Goal: Find specific page/section: Find specific page/section

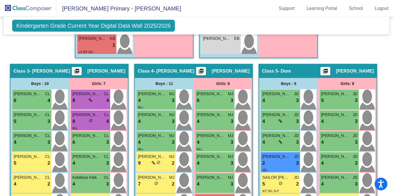
scroll to position [343, 0]
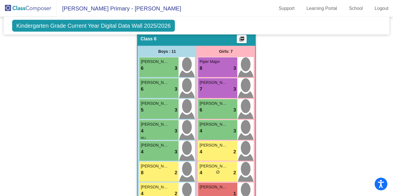
scroll to position [644, 0]
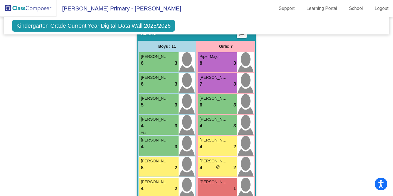
click at [77, 31] on span "Kindergarten Grade Current Year Digital Data Wall 2025/2026" at bounding box center [93, 26] width 163 height 12
click at [159, 122] on span "[PERSON_NAME]" at bounding box center [155, 119] width 28 height 6
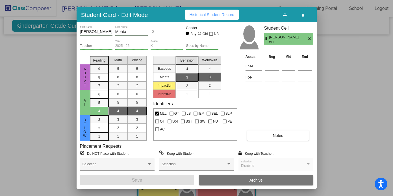
click at [305, 18] on button "button" at bounding box center [303, 15] width 18 height 10
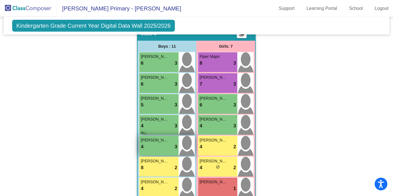
click at [148, 151] on div "4 lock do_not_disturb_alt 3" at bounding box center [159, 146] width 36 height 7
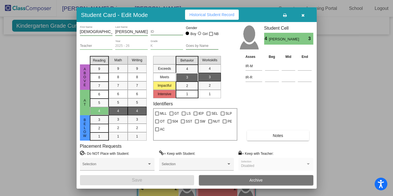
click at [52, 125] on div at bounding box center [196, 98] width 393 height 196
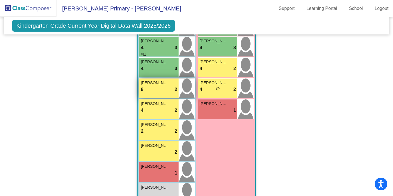
scroll to position [726, 0]
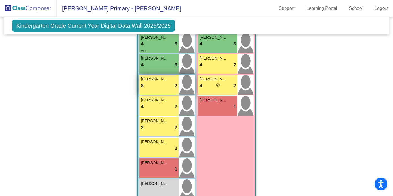
click at [154, 82] on span "[PERSON_NAME]" at bounding box center [155, 79] width 28 height 6
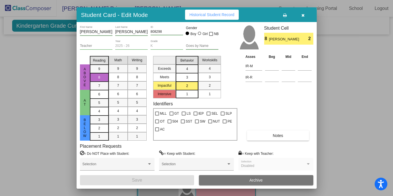
click at [47, 137] on div at bounding box center [196, 98] width 393 height 196
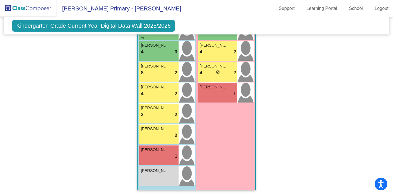
scroll to position [753, 0]
click at [149, 97] on div "4 lock do_not_disturb_alt 2" at bounding box center [159, 93] width 36 height 7
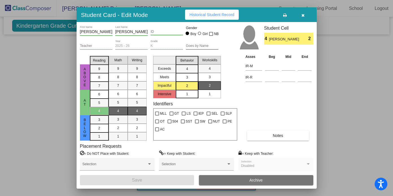
click at [59, 110] on div at bounding box center [196, 98] width 393 height 196
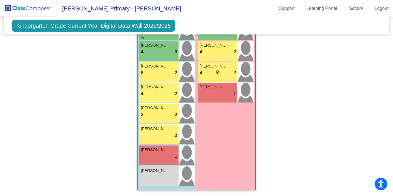
scroll to position [757, 0]
click at [148, 138] on div "lock do_not_disturb_alt 2" at bounding box center [159, 135] width 36 height 7
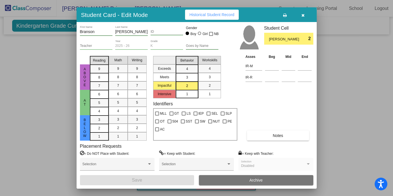
click at [43, 132] on div at bounding box center [196, 98] width 393 height 196
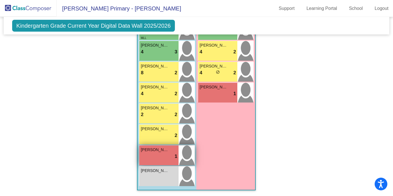
click at [147, 155] on div "lock do_not_disturb_alt 1" at bounding box center [159, 156] width 36 height 7
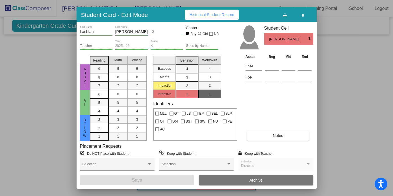
click at [51, 140] on div at bounding box center [196, 98] width 393 height 196
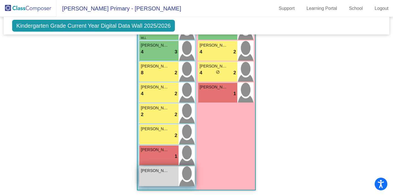
click at [162, 180] on div "[PERSON_NAME] lock do_not_disturb_alt" at bounding box center [158, 176] width 39 height 20
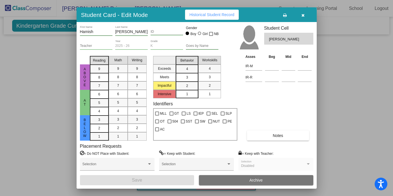
click at [28, 158] on div at bounding box center [196, 98] width 393 height 196
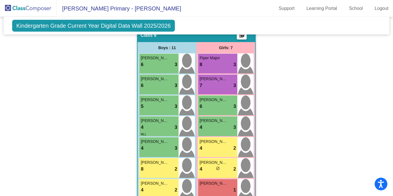
scroll to position [644, 0]
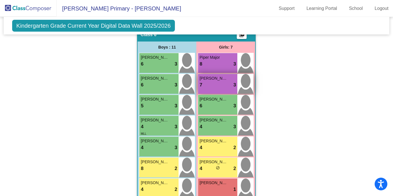
click at [207, 94] on div "[PERSON_NAME] 7 lock do_not_disturb_alt 3" at bounding box center [217, 84] width 39 height 20
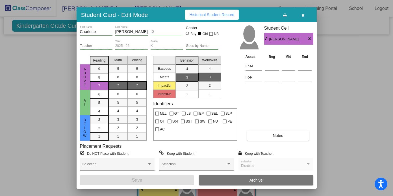
click at [6, 104] on div at bounding box center [196, 98] width 393 height 196
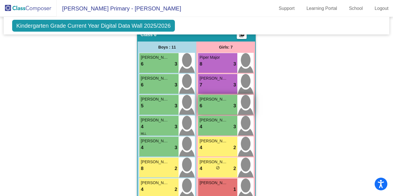
click at [220, 110] on div "6 lock do_not_disturb_alt 3" at bounding box center [217, 105] width 36 height 7
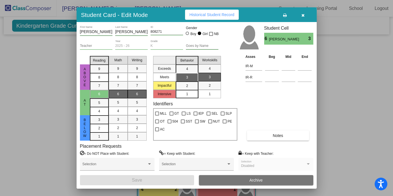
click at [59, 109] on div at bounding box center [196, 98] width 393 height 196
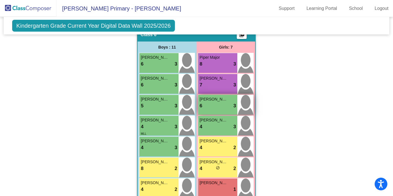
click at [209, 110] on div "6 lock do_not_disturb_alt 3" at bounding box center [217, 105] width 36 height 7
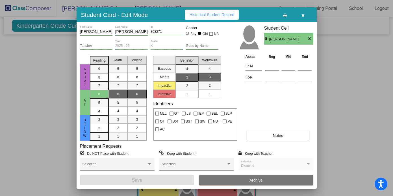
click at [353, 114] on div at bounding box center [196, 98] width 393 height 196
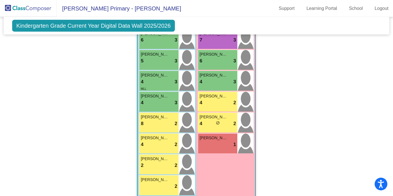
scroll to position [689, 0]
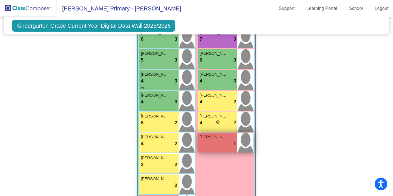
click at [205, 153] on div "[PERSON_NAME] lock do_not_disturb_alt 1" at bounding box center [217, 143] width 39 height 20
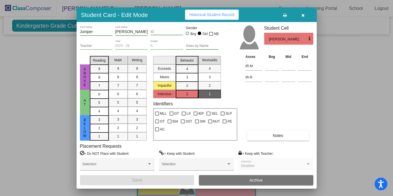
click at [335, 119] on div at bounding box center [196, 98] width 393 height 196
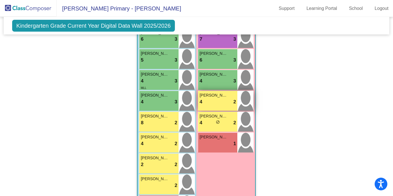
click at [211, 106] on div "4 lock do_not_disturb_alt 2" at bounding box center [217, 101] width 36 height 7
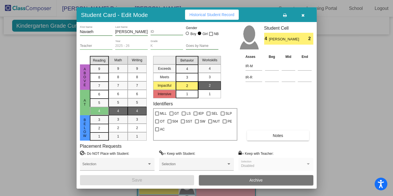
click at [21, 121] on div at bounding box center [196, 98] width 393 height 196
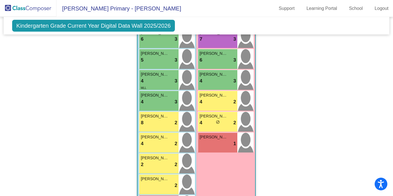
click at [193, 152] on div "[PERSON_NAME] 4 lock do_not_disturb_alt 2" at bounding box center [167, 143] width 56 height 20
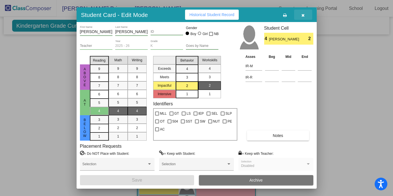
click at [305, 17] on button "button" at bounding box center [303, 15] width 18 height 10
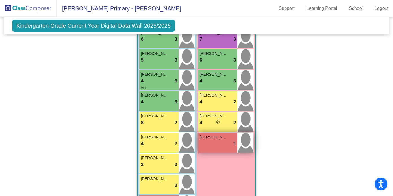
click at [205, 153] on div "[PERSON_NAME] lock do_not_disturb_alt 1" at bounding box center [217, 143] width 39 height 20
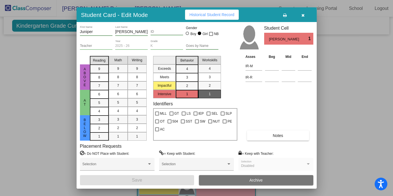
click at [301, 17] on icon "button" at bounding box center [302, 15] width 3 height 4
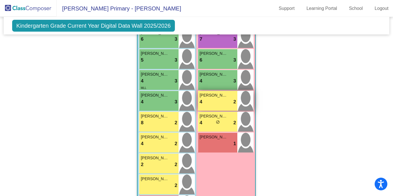
click at [207, 111] on div "[PERSON_NAME] 4 lock do_not_disturb_alt 2" at bounding box center [217, 101] width 39 height 20
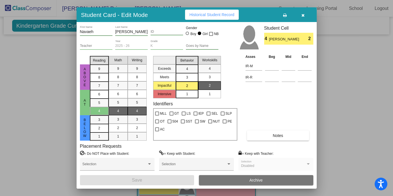
click at [332, 86] on div at bounding box center [196, 98] width 393 height 196
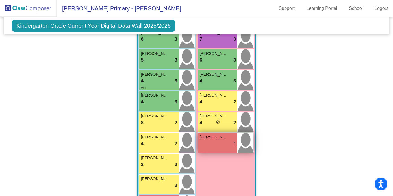
click at [222, 140] on span "[PERSON_NAME]" at bounding box center [213, 137] width 28 height 6
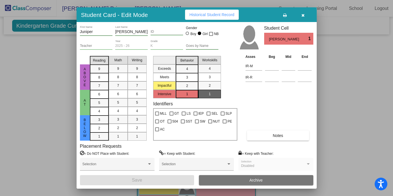
click at [360, 105] on div at bounding box center [196, 98] width 393 height 196
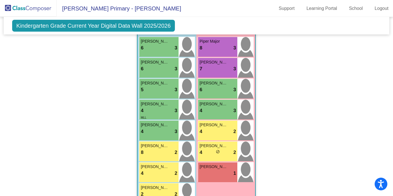
scroll to position [657, 0]
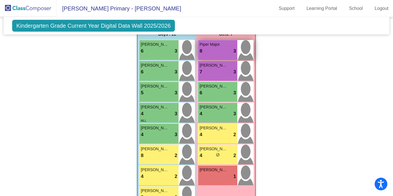
click at [229, 47] on div "Piper Major" at bounding box center [217, 45] width 36 height 6
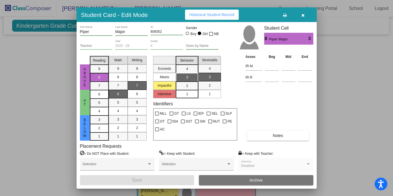
click at [52, 134] on div at bounding box center [196, 98] width 393 height 196
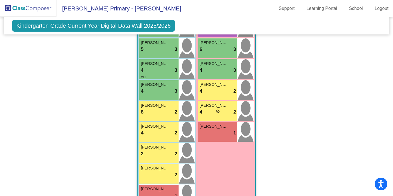
scroll to position [701, 0]
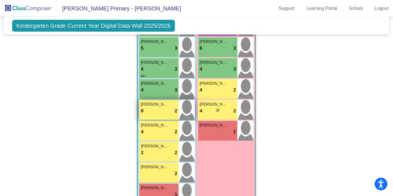
click at [157, 115] on div "8 lock do_not_disturb_alt 2" at bounding box center [159, 110] width 36 height 7
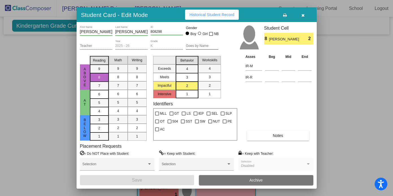
click at [61, 159] on div at bounding box center [196, 98] width 393 height 196
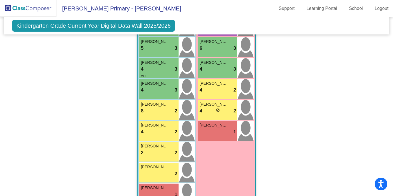
scroll to position [711, 0]
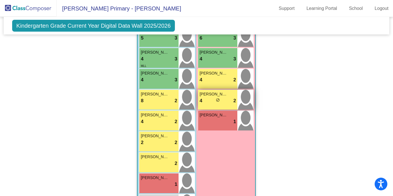
click at [221, 105] on div "4 lock do_not_disturb_alt 2" at bounding box center [217, 100] width 36 height 7
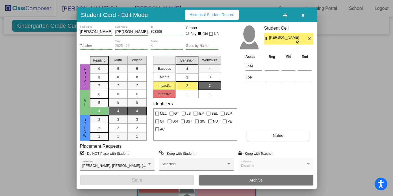
click at [29, 89] on div at bounding box center [196, 98] width 393 height 196
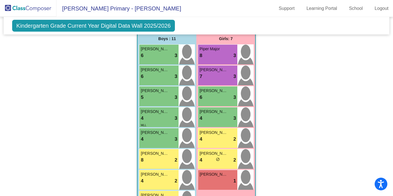
scroll to position [655, 0]
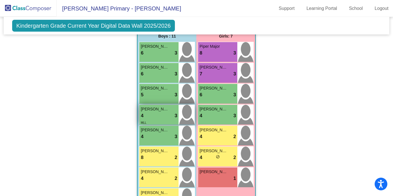
click at [151, 125] on div "MLL" at bounding box center [159, 123] width 36 height 6
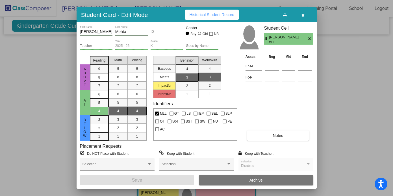
click at [60, 143] on div at bounding box center [196, 98] width 393 height 196
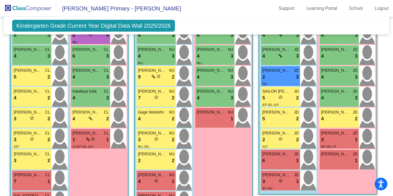
scroll to position [0, 0]
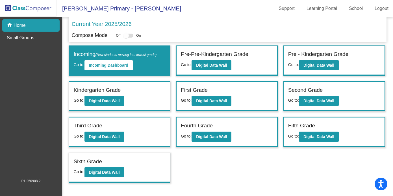
click at [239, 99] on div "First Grade Go to: Digital Data Wall" at bounding box center [227, 96] width 101 height 29
click at [220, 101] on b "Digital Data Wall" at bounding box center [211, 101] width 31 height 5
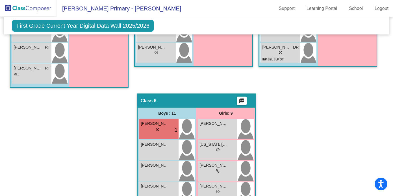
scroll to position [614, 0]
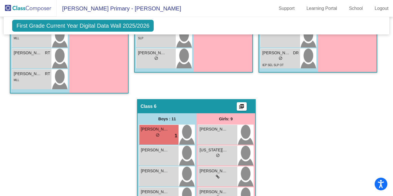
click at [240, 105] on mat-icon "picture_as_pdf" at bounding box center [241, 108] width 7 height 8
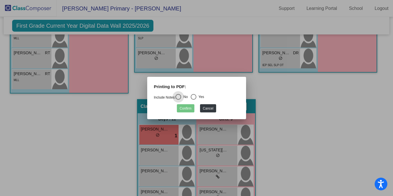
click at [196, 98] on div "Select an option" at bounding box center [194, 97] width 6 height 6
click at [194, 100] on input "Yes" at bounding box center [193, 100] width 0 height 0
radio input "true"
click at [185, 111] on button "Confirm" at bounding box center [186, 108] width 18 height 8
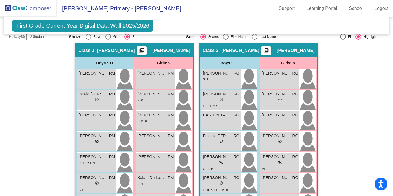
scroll to position [0, 0]
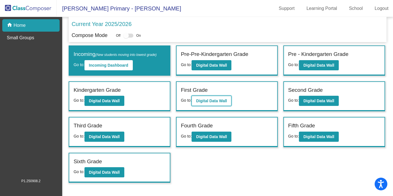
click at [214, 103] on b "Digital Data Wall" at bounding box center [211, 101] width 31 height 5
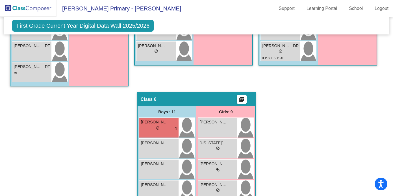
scroll to position [622, 0]
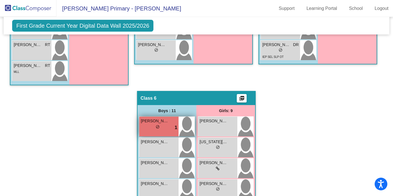
click at [159, 121] on span "[PERSON_NAME]" at bounding box center [155, 121] width 28 height 6
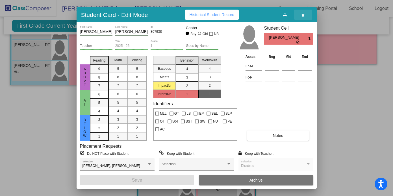
click at [305, 17] on button "button" at bounding box center [303, 15] width 18 height 10
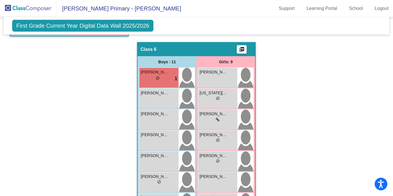
scroll to position [671, 0]
click at [239, 51] on mat-icon "picture_as_pdf" at bounding box center [241, 50] width 7 height 8
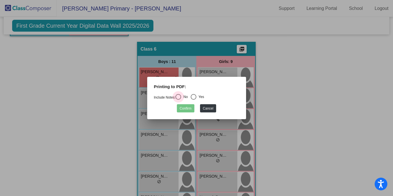
click at [180, 96] on div "Select an option" at bounding box center [178, 97] width 6 height 6
click at [178, 100] on input "No" at bounding box center [178, 100] width 0 height 0
radio input "true"
click at [186, 111] on button "Confirm" at bounding box center [186, 108] width 18 height 8
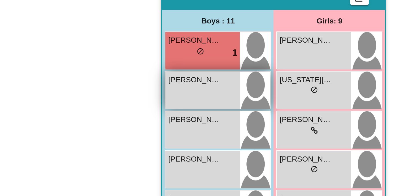
click at [154, 99] on div "[PERSON_NAME] lock do_not_disturb_alt" at bounding box center [158, 97] width 39 height 20
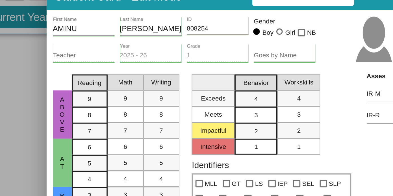
click at [59, 83] on div at bounding box center [196, 98] width 393 height 196
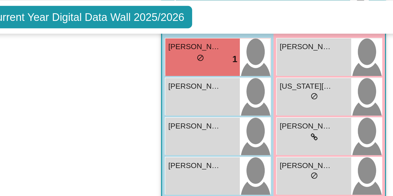
scroll to position [704, 0]
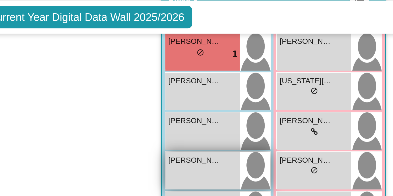
click at [145, 98] on span "[PERSON_NAME]" at bounding box center [155, 101] width 28 height 6
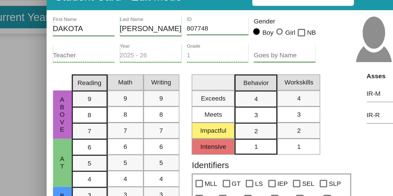
click at [66, 55] on div at bounding box center [196, 98] width 393 height 196
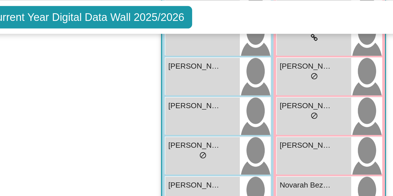
scroll to position [757, 0]
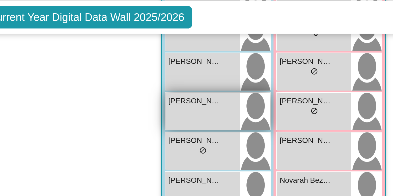
click at [146, 75] on div "[PERSON_NAME] lock do_not_disturb_alt" at bounding box center [158, 76] width 39 height 20
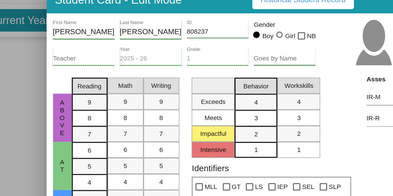
click at [70, 55] on div at bounding box center [196, 98] width 393 height 196
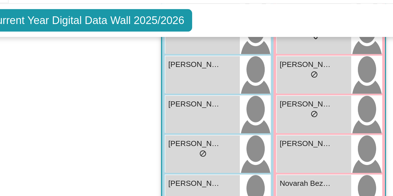
scroll to position [780, 0]
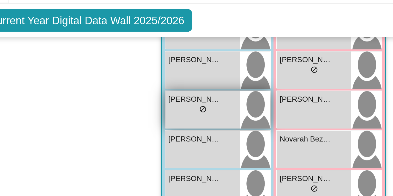
click at [143, 68] on span "[PERSON_NAME]" at bounding box center [155, 67] width 28 height 6
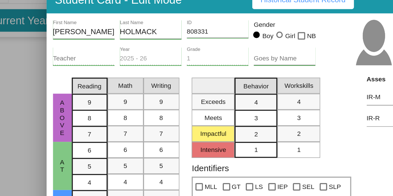
click at [57, 65] on div at bounding box center [196, 98] width 393 height 196
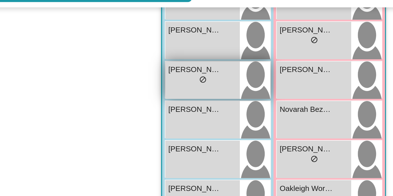
click at [155, 92] on div "[PERSON_NAME] lock do_not_disturb_alt" at bounding box center [158, 94] width 39 height 20
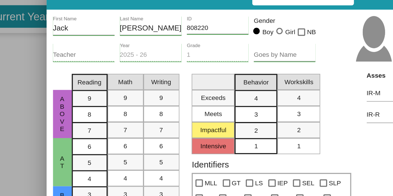
click at [72, 47] on div at bounding box center [196, 98] width 393 height 196
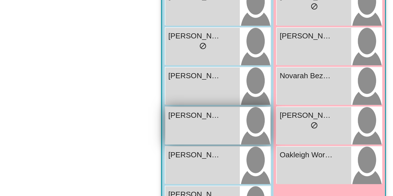
click at [146, 112] on div "[PERSON_NAME] lock do_not_disturb_alt" at bounding box center [158, 115] width 39 height 20
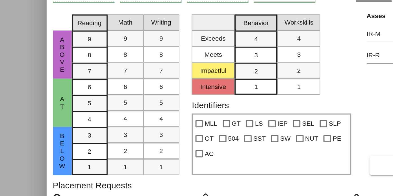
click at [60, 113] on div at bounding box center [196, 98] width 393 height 196
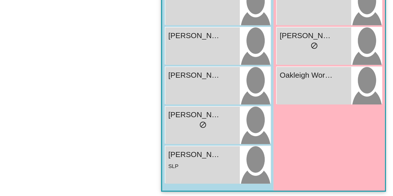
scroll to position [0, 0]
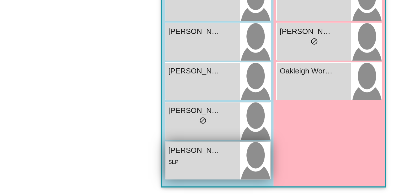
click at [153, 177] on div "SLP" at bounding box center [159, 178] width 36 height 6
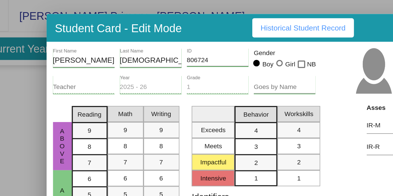
click at [58, 60] on div at bounding box center [196, 98] width 393 height 196
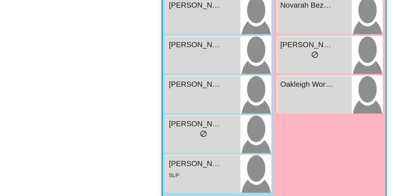
scroll to position [773, 0]
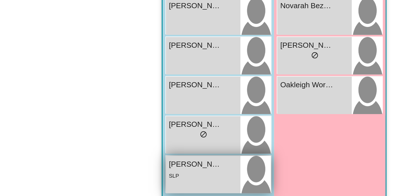
click at [144, 182] on div "SLP" at bounding box center [143, 185] width 5 height 6
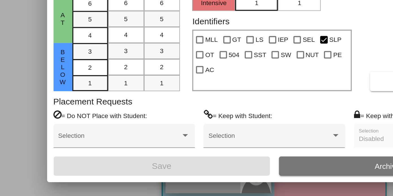
scroll to position [0, 0]
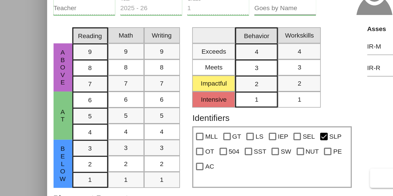
click at [58, 119] on div at bounding box center [196, 98] width 393 height 196
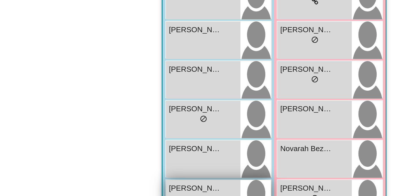
scroll to position [749, 0]
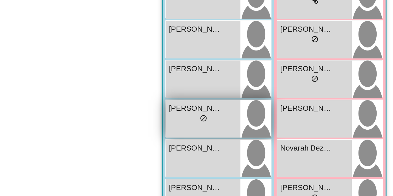
click at [164, 107] on div "[PERSON_NAME] lock do_not_disturb_alt" at bounding box center [158, 104] width 39 height 20
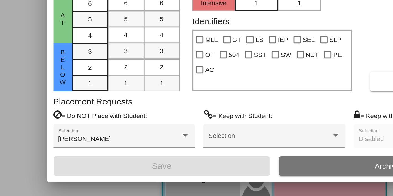
scroll to position [0, 0]
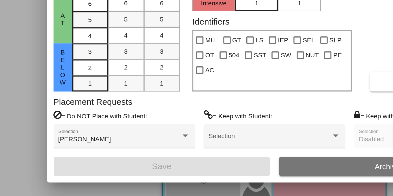
click at [62, 161] on div at bounding box center [196, 98] width 393 height 196
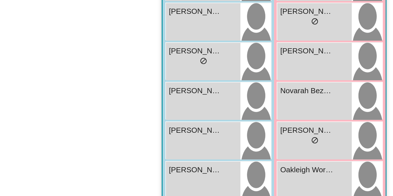
scroll to position [727, 0]
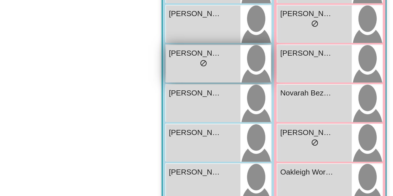
click at [150, 131] on div "[PERSON_NAME] lock do_not_disturb_alt" at bounding box center [158, 126] width 39 height 20
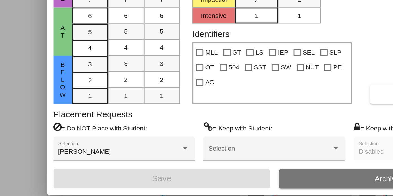
click at [60, 159] on div at bounding box center [196, 98] width 393 height 196
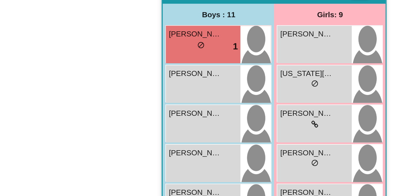
scroll to position [639, 0]
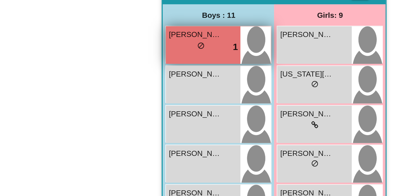
click at [143, 112] on div "lock do_not_disturb_alt 1" at bounding box center [159, 110] width 36 height 7
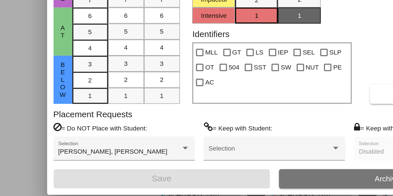
scroll to position [0, 0]
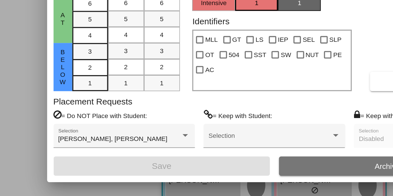
click at [67, 164] on div at bounding box center [196, 98] width 393 height 196
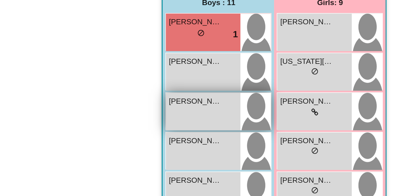
scroll to position [642, 0]
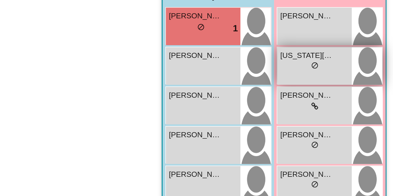
click at [213, 130] on div "[US_STATE][PERSON_NAME] lock do_not_disturb_alt" at bounding box center [217, 128] width 39 height 20
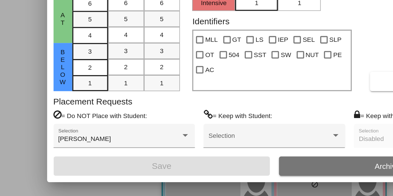
click at [67, 156] on div at bounding box center [196, 98] width 393 height 196
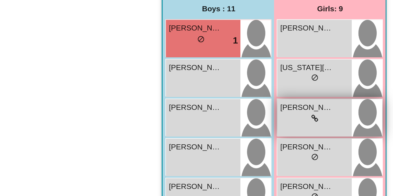
scroll to position [636, 0]
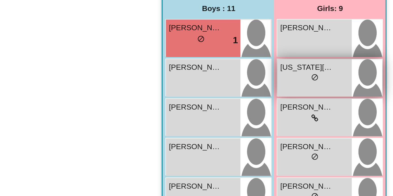
click at [220, 133] on div "lock do_not_disturb_alt" at bounding box center [217, 134] width 36 height 6
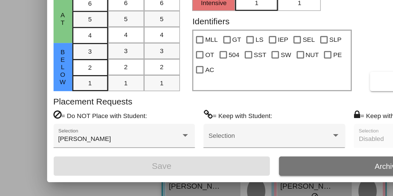
scroll to position [0, 0]
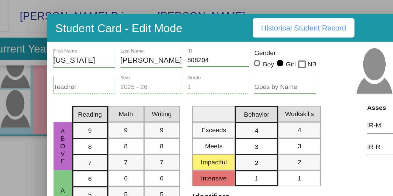
click at [68, 79] on div at bounding box center [196, 98] width 393 height 196
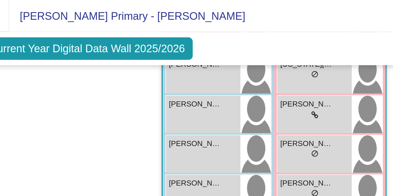
scroll to position [733, 0]
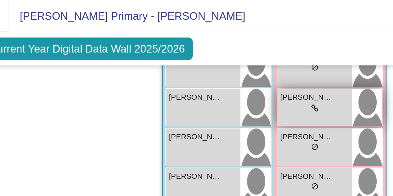
click at [216, 58] on div "lock do_not_disturb_alt" at bounding box center [218, 57] width 4 height 6
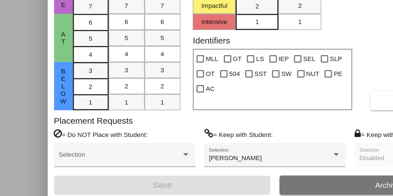
click at [77, 168] on div "[PERSON_NAME] First Name [PERSON_NAME] Last Name 808409 ID Gender Boy Girl NB T…" at bounding box center [197, 105] width 240 height 166
click at [70, 169] on div at bounding box center [196, 98] width 393 height 196
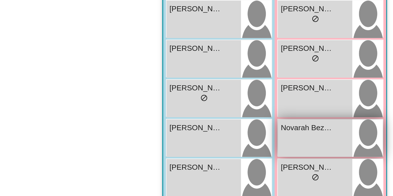
scroll to position [717, 0]
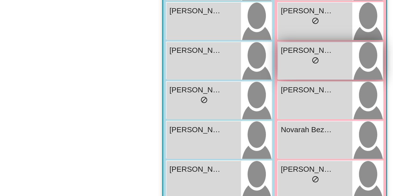
click at [221, 121] on div "Khaleesi Austin lock do_not_disturb_alt" at bounding box center [217, 115] width 39 height 20
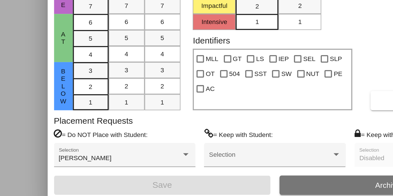
click at [58, 164] on div at bounding box center [196, 98] width 393 height 196
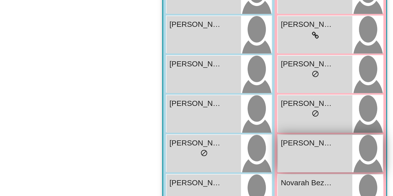
scroll to position [689, 0]
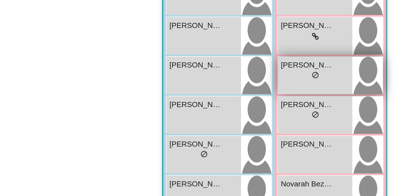
click at [212, 123] on div "lock do_not_disturb_alt" at bounding box center [217, 123] width 36 height 6
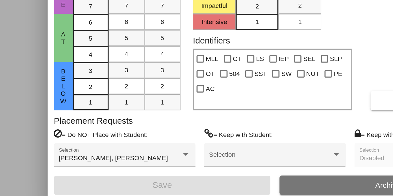
click at [70, 168] on div at bounding box center [196, 98] width 393 height 196
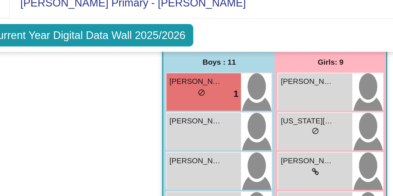
scroll to position [693, 0]
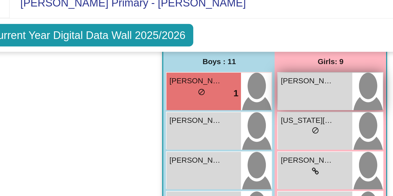
click at [212, 54] on div "[PERSON_NAME] lock do_not_disturb_alt" at bounding box center [217, 55] width 39 height 20
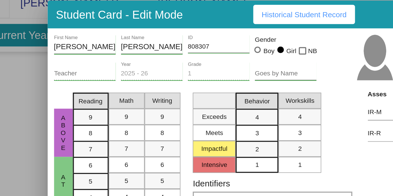
click at [57, 79] on div at bounding box center [196, 98] width 393 height 196
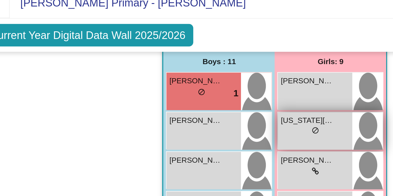
click at [211, 80] on div "[US_STATE][PERSON_NAME] lock do_not_disturb_alt" at bounding box center [217, 76] width 39 height 20
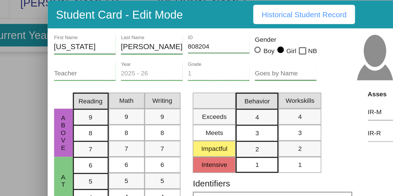
click at [68, 55] on div at bounding box center [196, 98] width 393 height 196
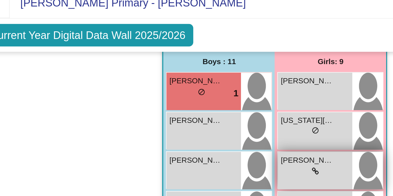
click at [206, 90] on span "[PERSON_NAME]" at bounding box center [213, 92] width 28 height 6
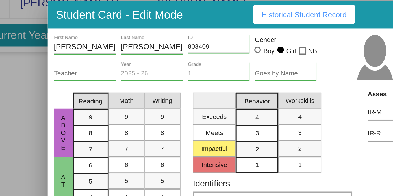
click at [71, 53] on div at bounding box center [196, 98] width 393 height 196
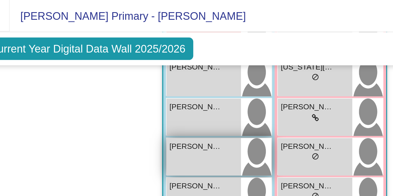
scroll to position [729, 0]
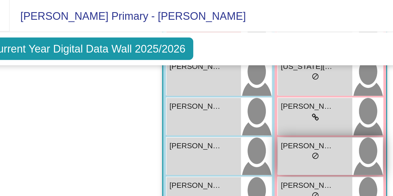
click at [204, 77] on span "[PERSON_NAME]" at bounding box center [213, 77] width 28 height 6
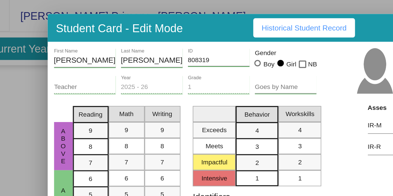
click at [68, 73] on div at bounding box center [196, 98] width 393 height 196
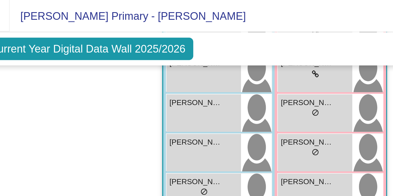
scroll to position [754, 0]
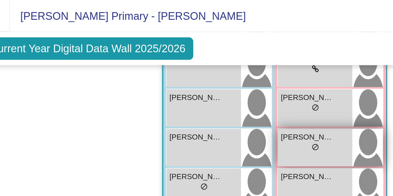
click at [222, 71] on span "[PERSON_NAME]" at bounding box center [213, 73] width 28 height 6
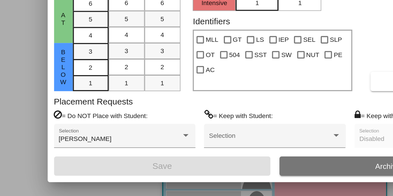
scroll to position [0, 0]
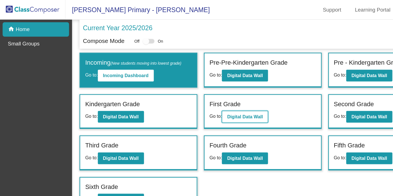
click at [201, 103] on b "Digital Data Wall" at bounding box center [211, 101] width 31 height 5
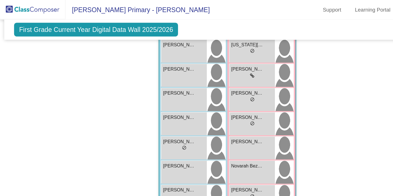
scroll to position [726, 0]
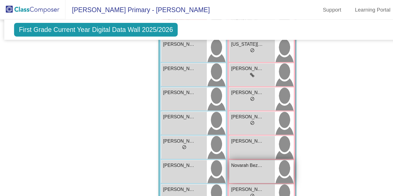
click at [224, 146] on div "Novarah Bezant lock do_not_disturb_alt" at bounding box center [217, 148] width 39 height 20
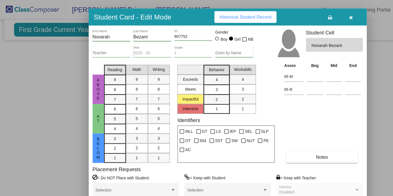
click at [56, 112] on div at bounding box center [196, 98] width 393 height 196
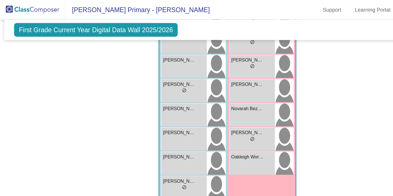
scroll to position [773, 0]
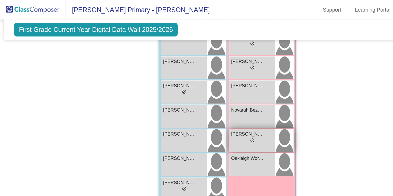
click at [227, 115] on div "[PERSON_NAME]" at bounding box center [217, 116] width 36 height 6
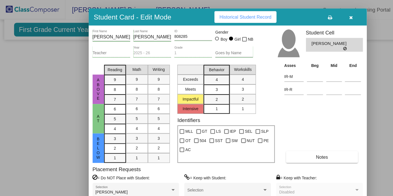
click at [58, 111] on div at bounding box center [196, 98] width 393 height 196
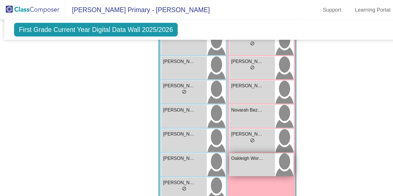
click at [222, 143] on div "Oakleigh Worsey lock do_not_disturb_alt" at bounding box center [217, 143] width 39 height 20
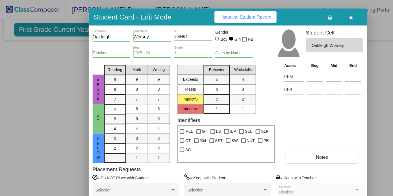
click at [41, 87] on div at bounding box center [196, 98] width 393 height 196
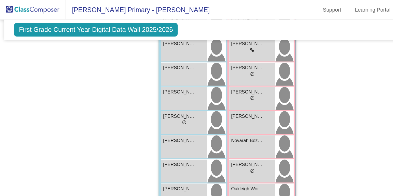
scroll to position [754, 0]
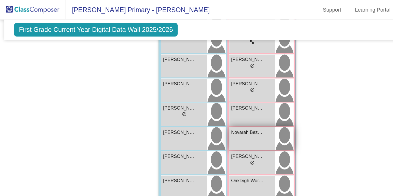
click at [208, 114] on span "Novarah Bezant" at bounding box center [213, 114] width 28 height 6
